Goal: Task Accomplishment & Management: Complete application form

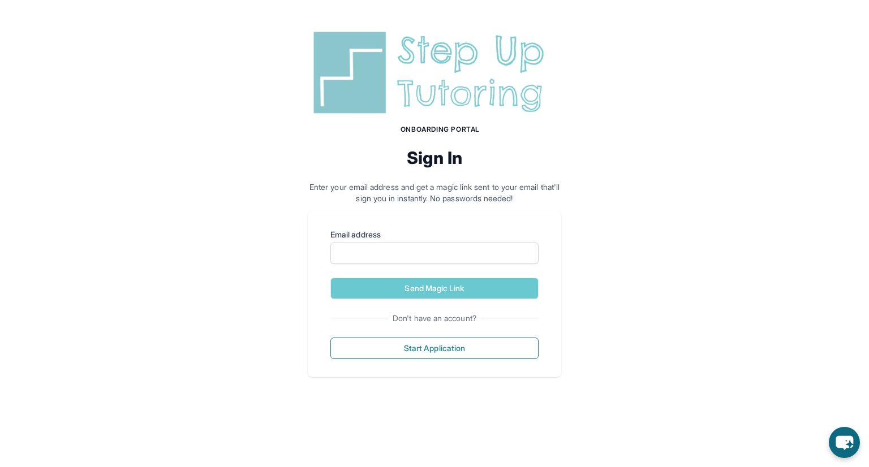
click at [536, 48] on img at bounding box center [434, 72] width 253 height 91
click at [355, 261] on input "Email address" at bounding box center [434, 253] width 208 height 21
type input "**********"
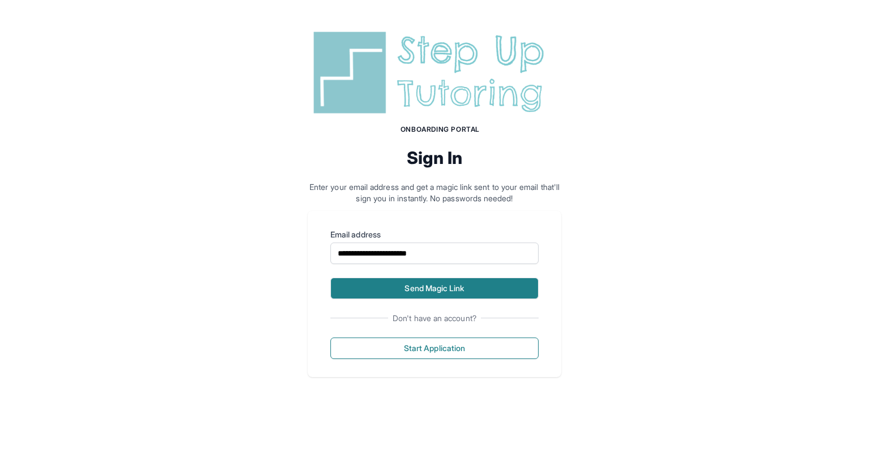
click at [437, 280] on button "Send Magic Link" at bounding box center [434, 288] width 208 height 21
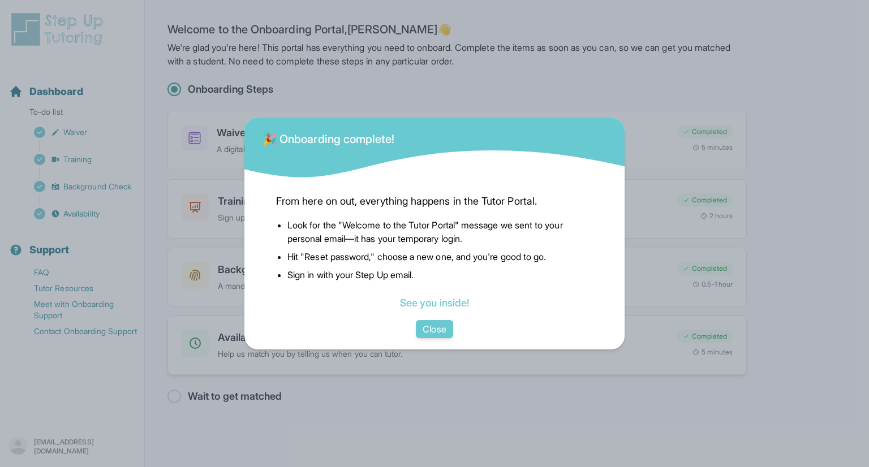
click at [425, 326] on button "Close" at bounding box center [434, 329] width 37 height 18
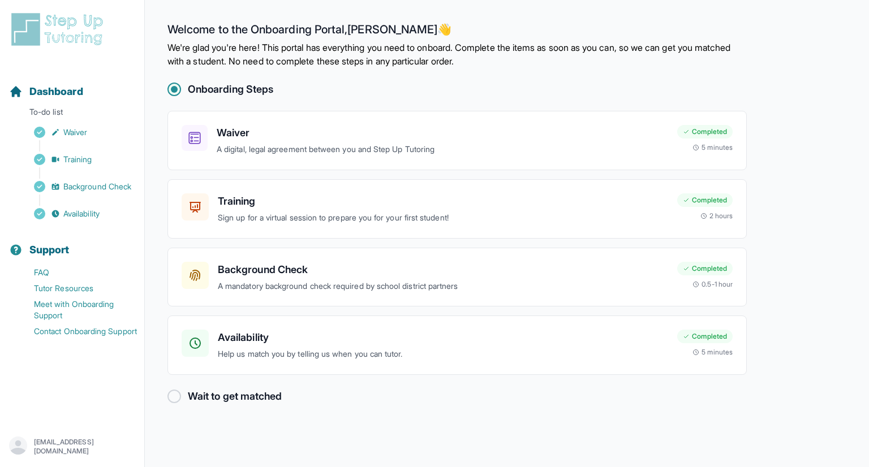
click at [20, 13] on img at bounding box center [59, 29] width 101 height 36
click at [79, 20] on img at bounding box center [59, 29] width 101 height 36
